Goal: Information Seeking & Learning: Find specific fact

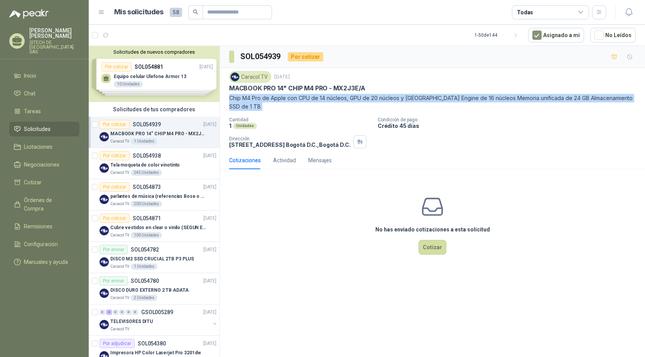
click at [8, 69] on ul "Inicio Chat Tareas Solicitudes Licitaciones Negociaciones Cotizar Órdenes de Co…" at bounding box center [44, 170] width 89 height 204
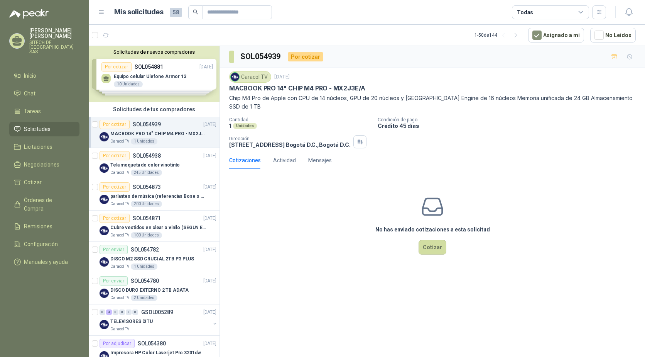
click at [264, 88] on p "MACBOOK PRO 14" CHIP M4 PRO - MX2J3E/A" at bounding box center [297, 88] width 136 height 8
copy p "MACBOOK PRO 14" CHIP M4 PRO - MX2J3E/A"
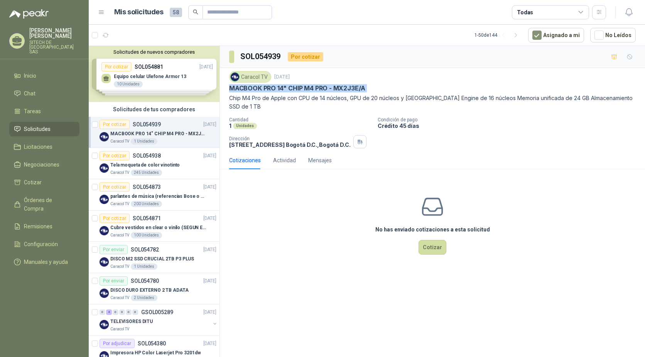
click at [347, 82] on div "Caracol TV [DATE]" at bounding box center [432, 77] width 407 height 12
drag, startPoint x: 335, startPoint y: 87, endPoint x: 369, endPoint y: 88, distance: 34.0
click at [369, 88] on div "MACBOOK PRO 14" CHIP M4 PRO - MX2J3E/A" at bounding box center [432, 88] width 407 height 8
copy p "MX2J3E/A"
click at [258, 88] on p "MACBOOK PRO 14" CHIP M4 PRO - MX2J3E/A" at bounding box center [297, 88] width 136 height 8
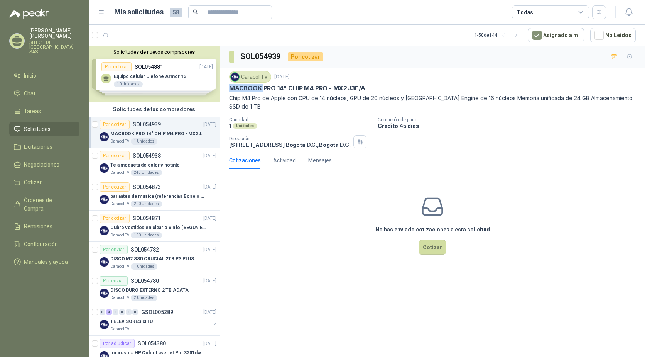
click at [258, 88] on p "MACBOOK PRO 14" CHIP M4 PRO - MX2J3E/A" at bounding box center [297, 88] width 136 height 8
copy p "MACBOOK PRO 14" CHIP M4 PRO - MX2J3E/A"
click at [132, 129] on div "MACBOOK PRO 14" CHIP M4 PRO - MX2J3E/A" at bounding box center [163, 133] width 106 height 9
